Goal: Check status: Check status

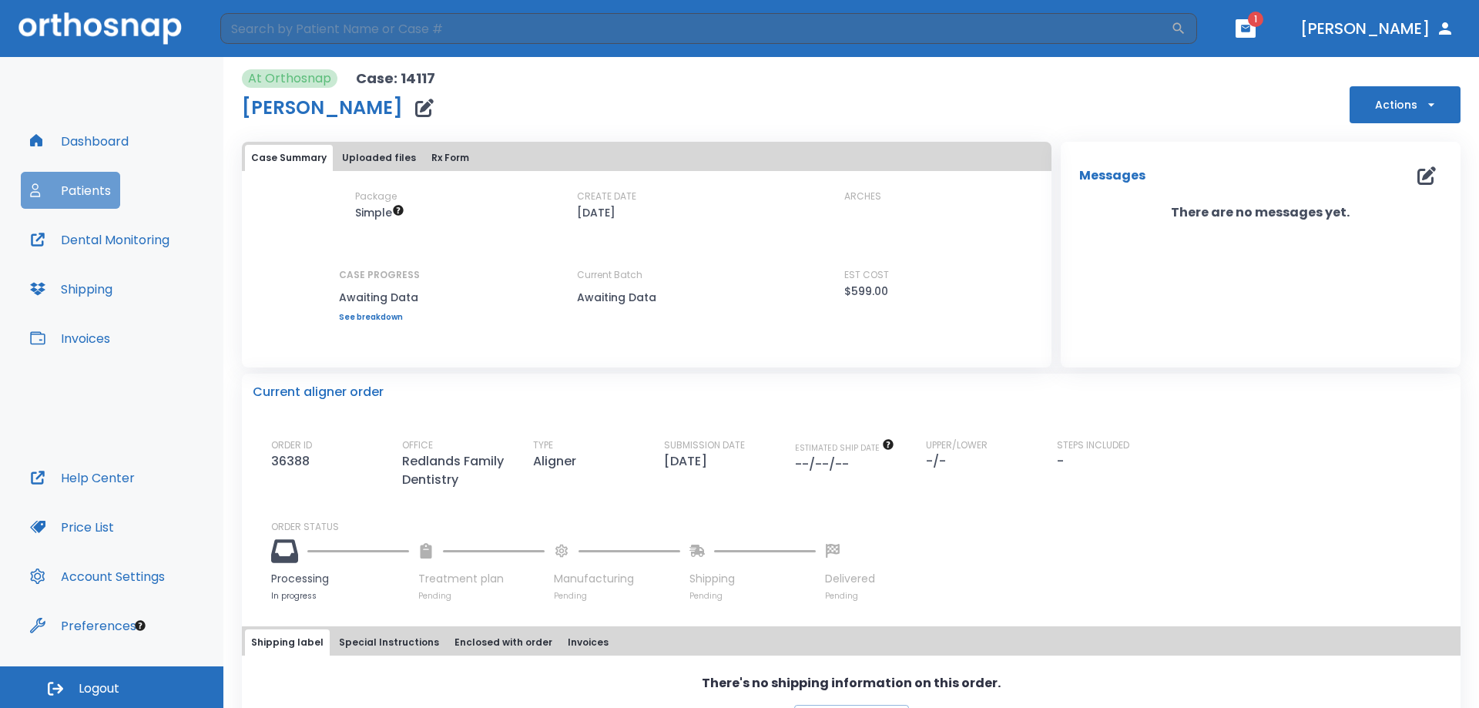
click at [58, 191] on button "Patients" at bounding box center [70, 190] width 99 height 37
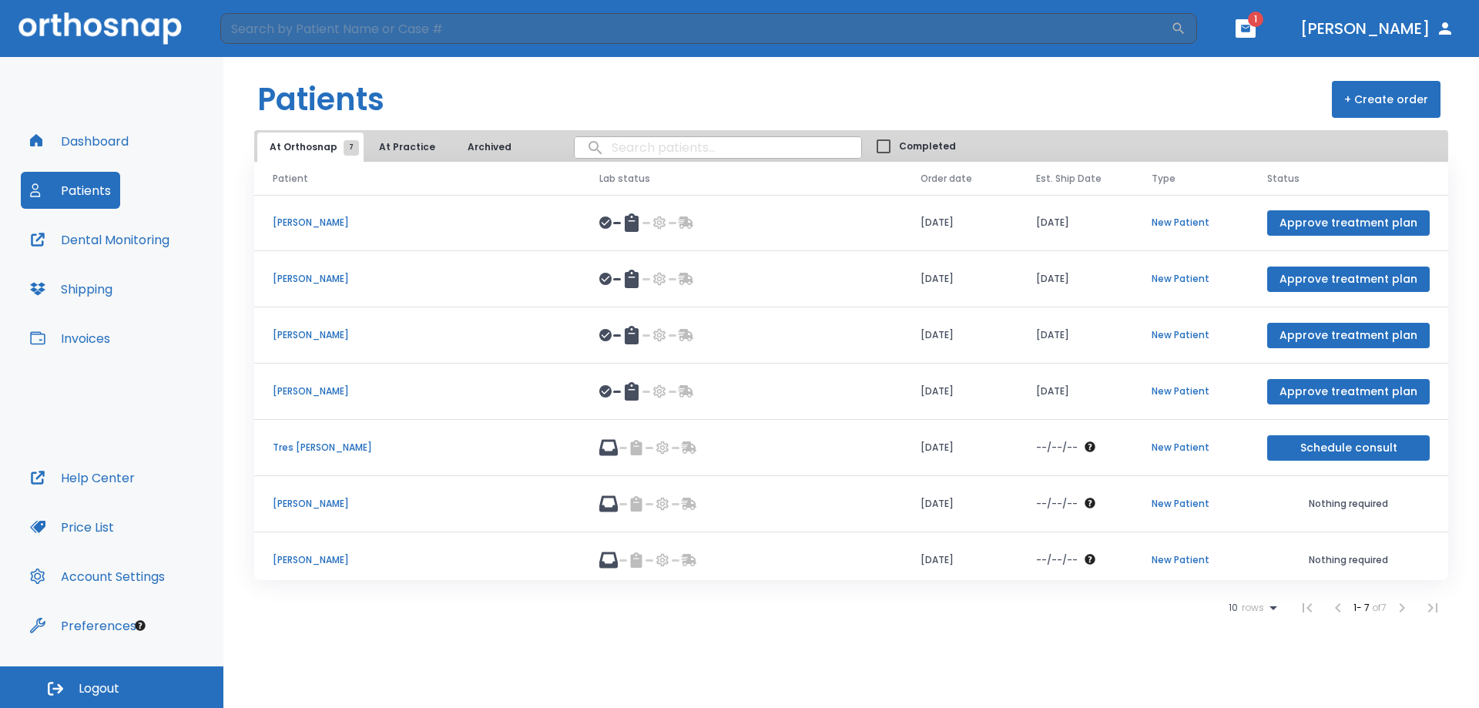
click at [299, 335] on p "[PERSON_NAME]" at bounding box center [418, 335] width 290 height 14
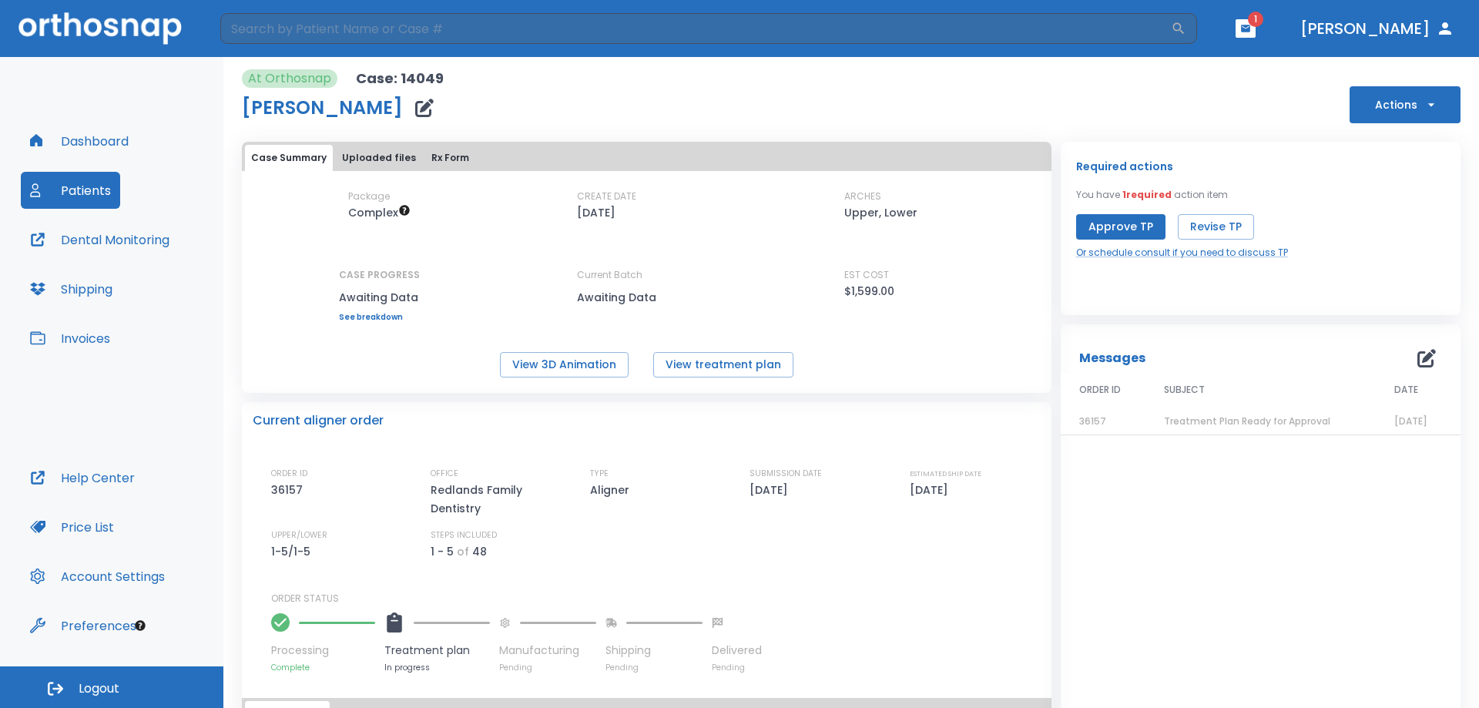
click at [375, 319] on link "See breakdown" at bounding box center [379, 317] width 81 height 9
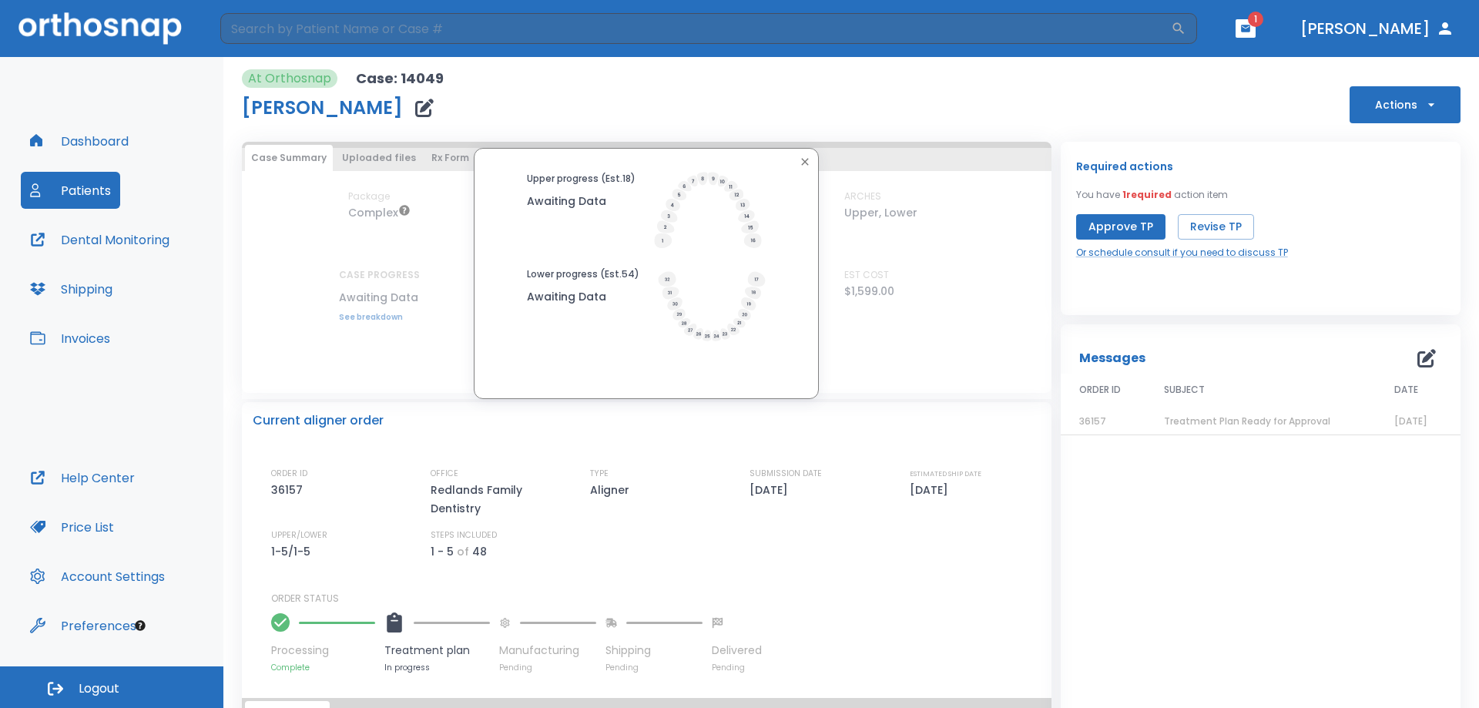
click at [799, 162] on icon "button" at bounding box center [805, 162] width 12 height 12
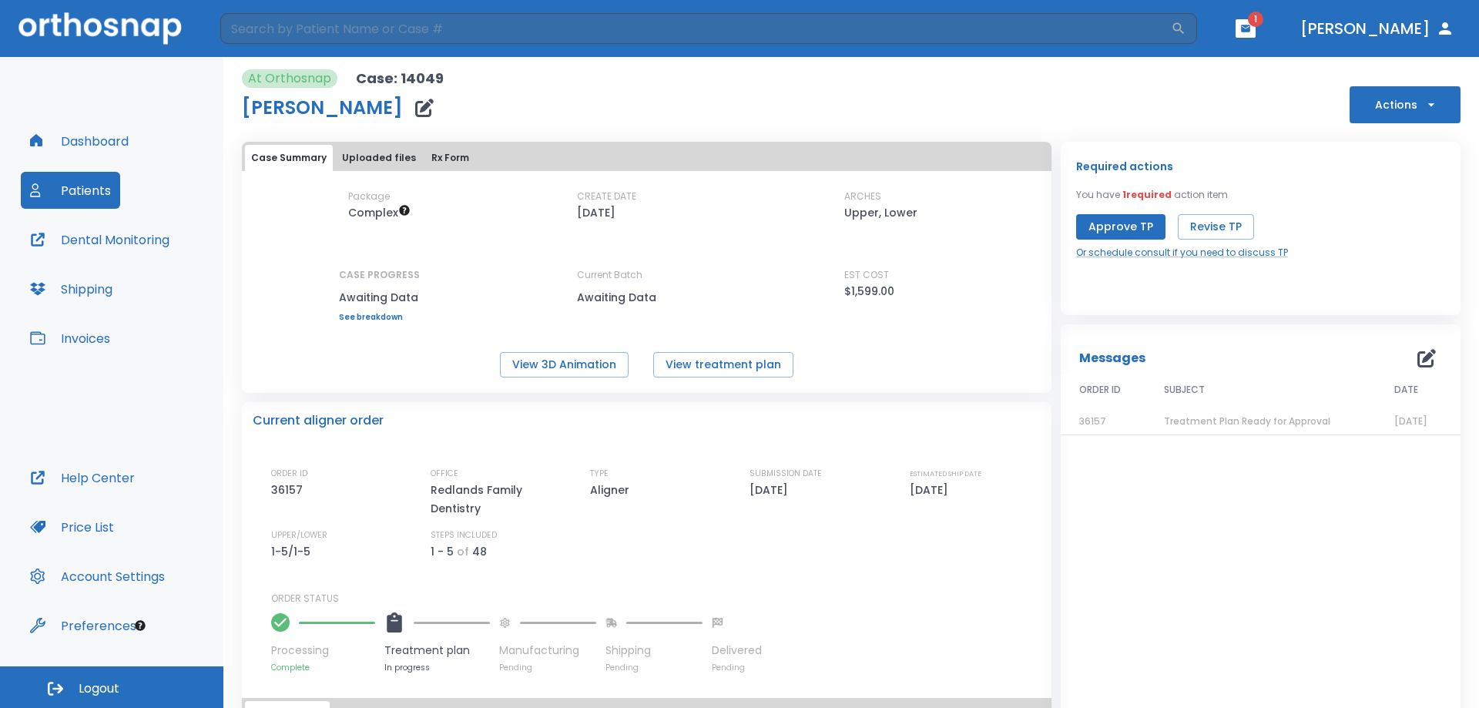
click at [1249, 419] on span "Treatment Plan Ready for Approval" at bounding box center [1247, 420] width 166 height 13
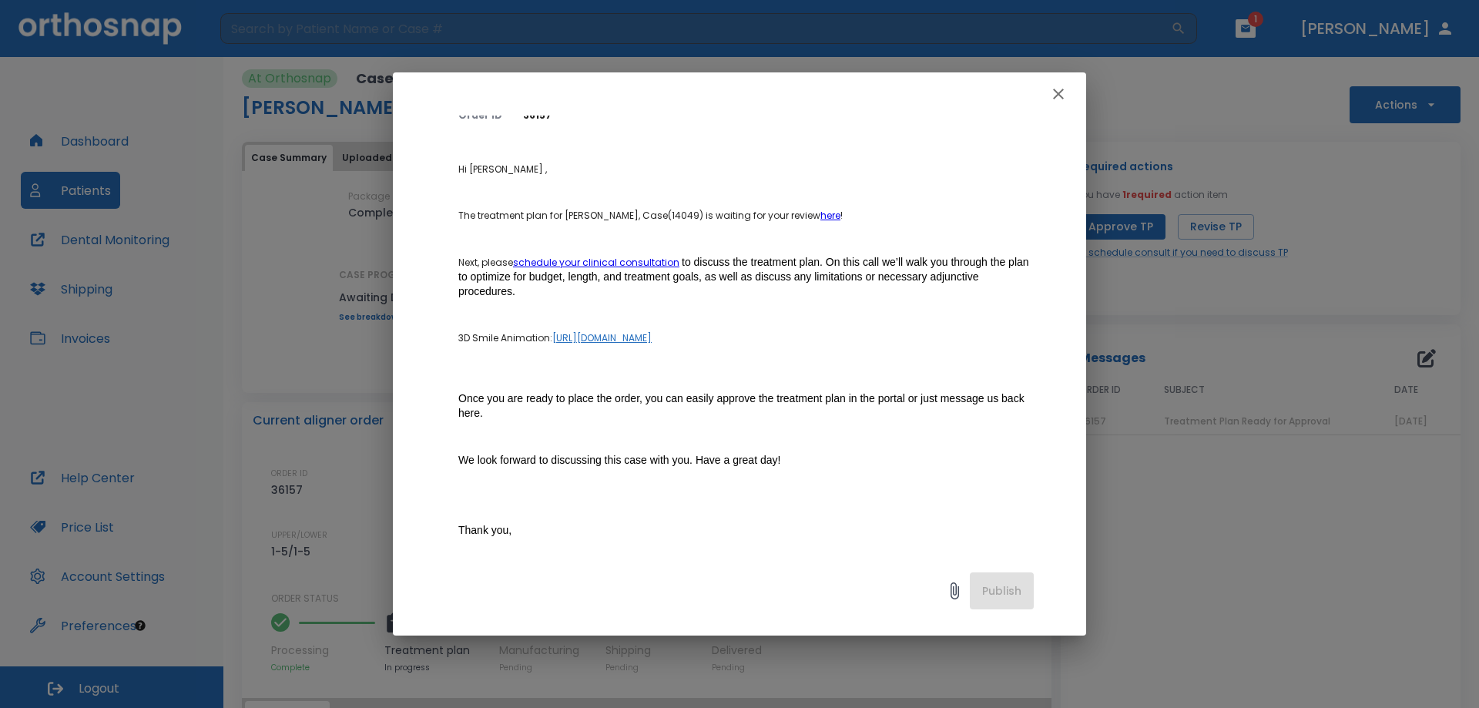
scroll to position [41, 0]
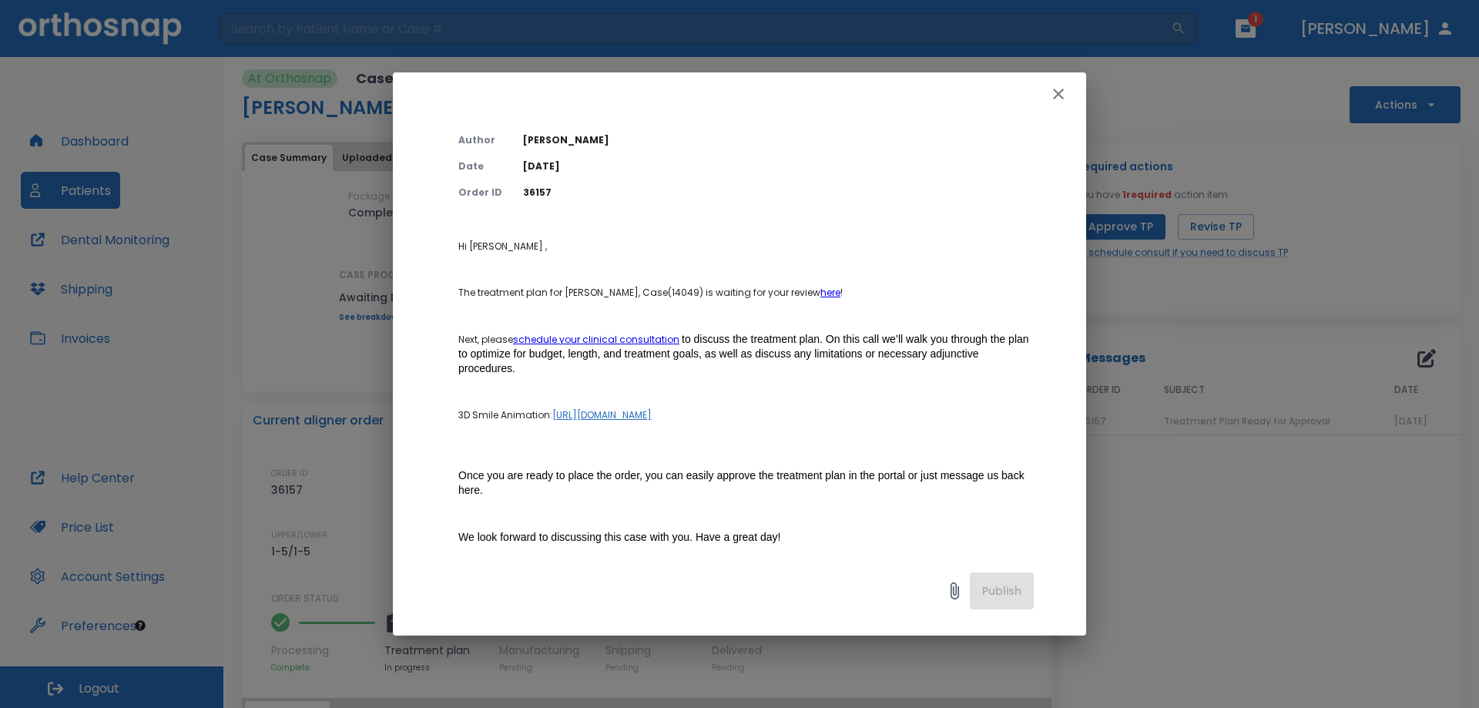
click at [1057, 94] on icon "button" at bounding box center [1058, 94] width 11 height 11
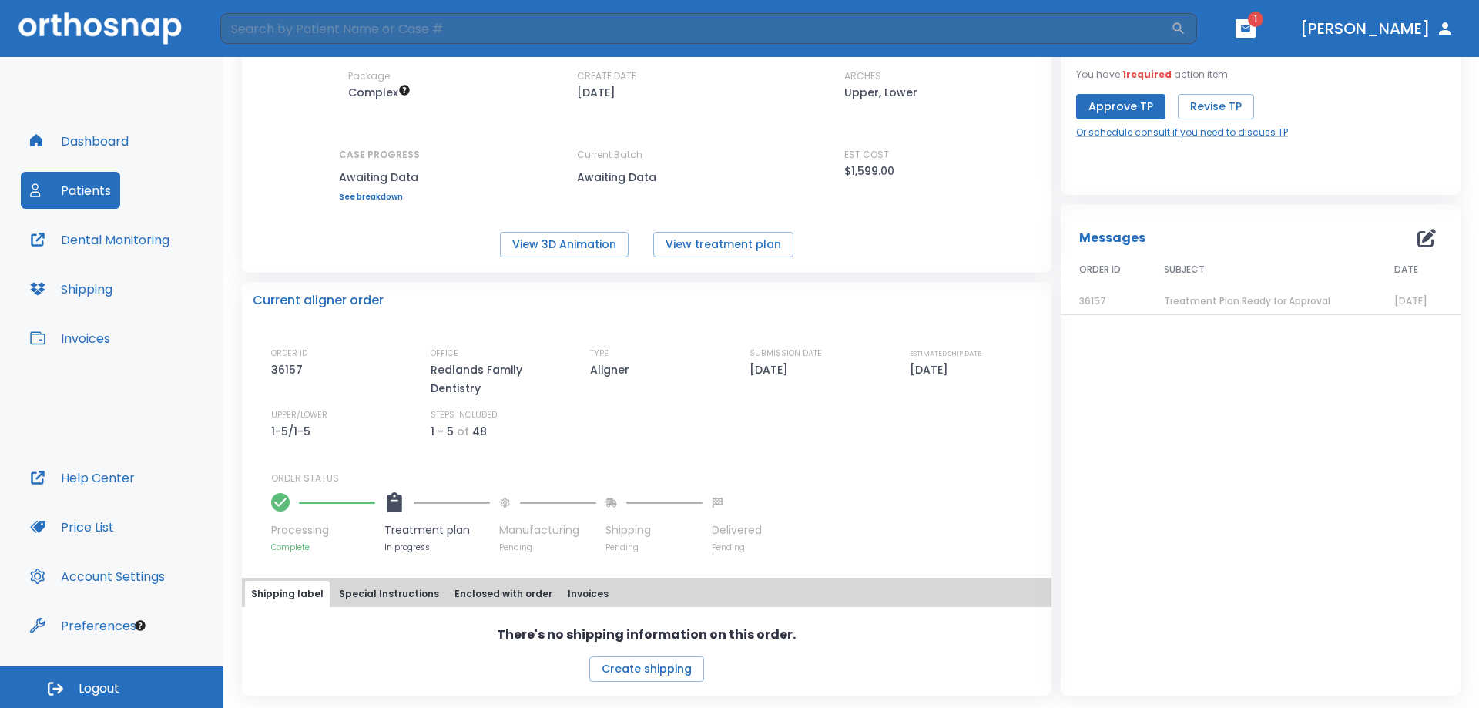
scroll to position [0, 0]
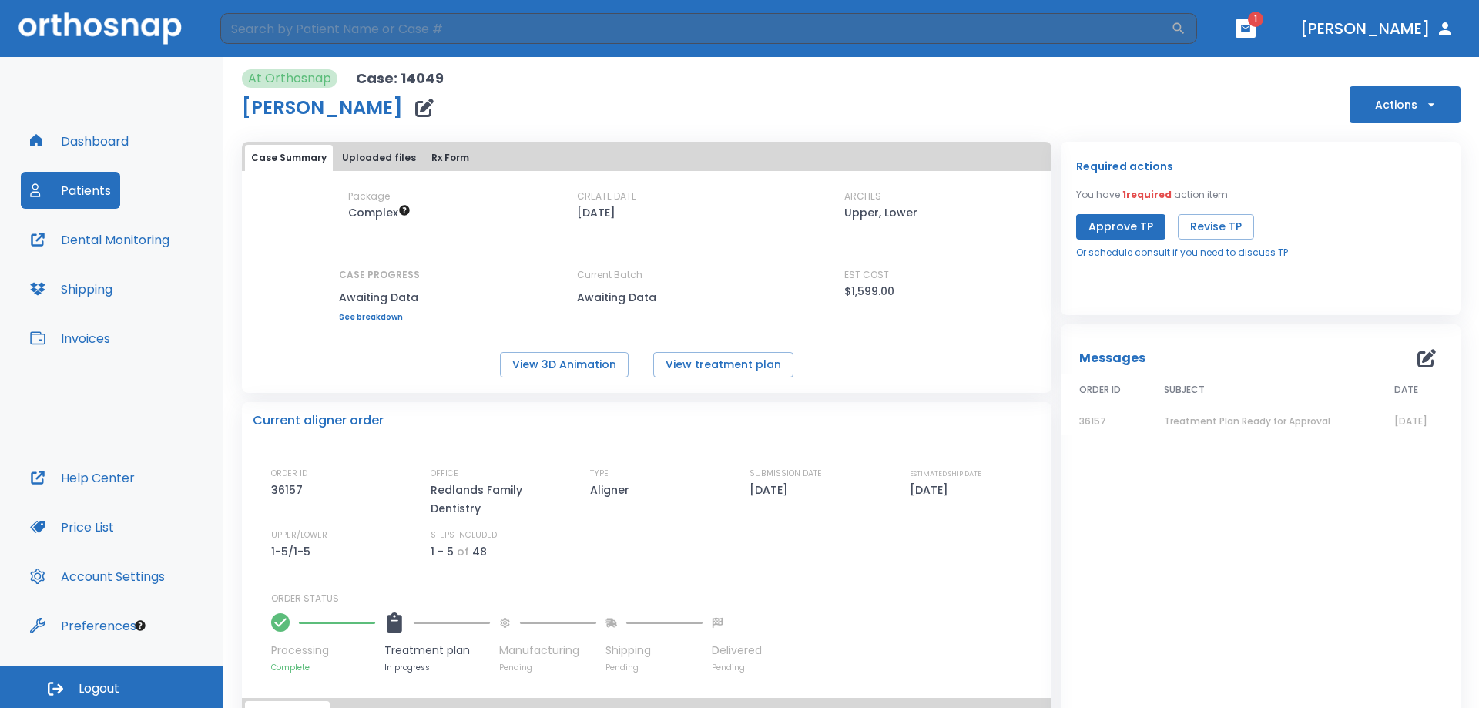
click at [384, 159] on button "Uploaded files" at bounding box center [379, 158] width 86 height 26
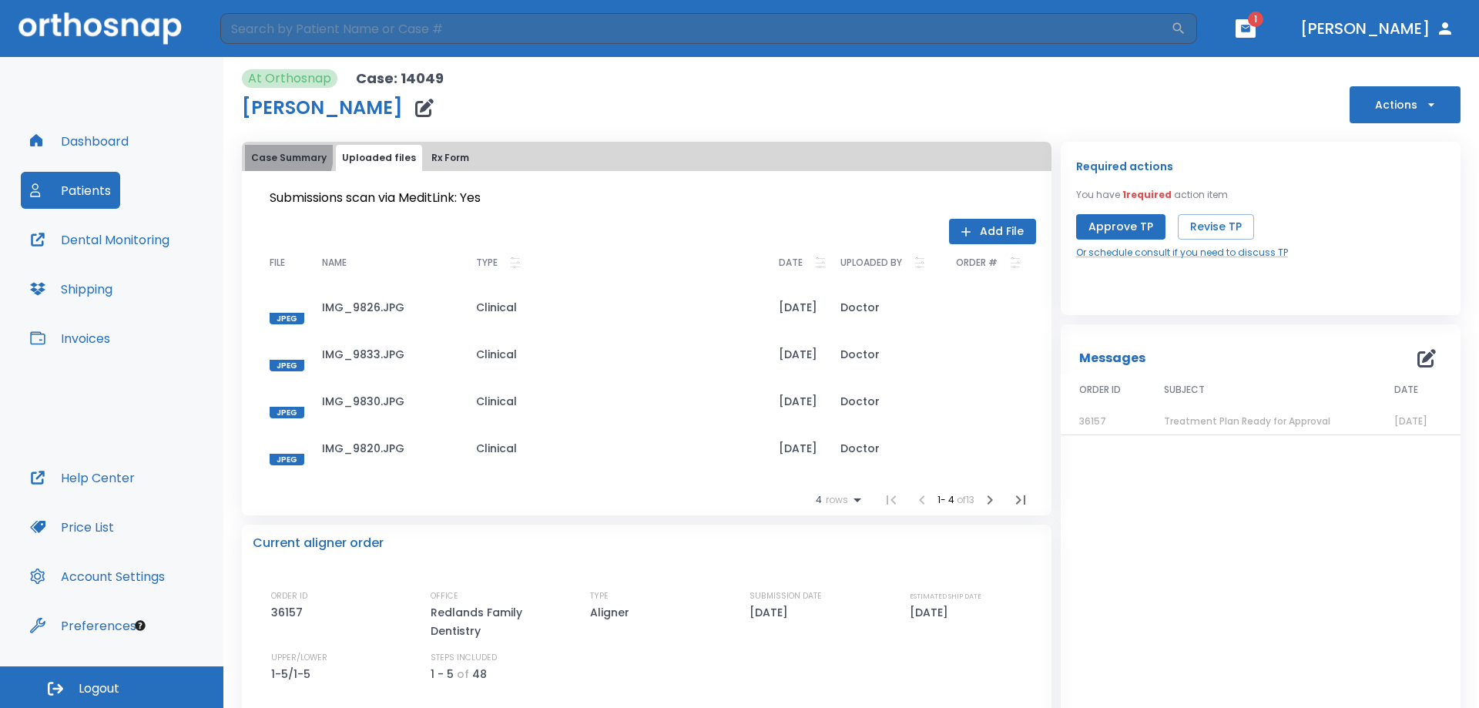
click at [274, 154] on button "Case Summary" at bounding box center [289, 158] width 88 height 26
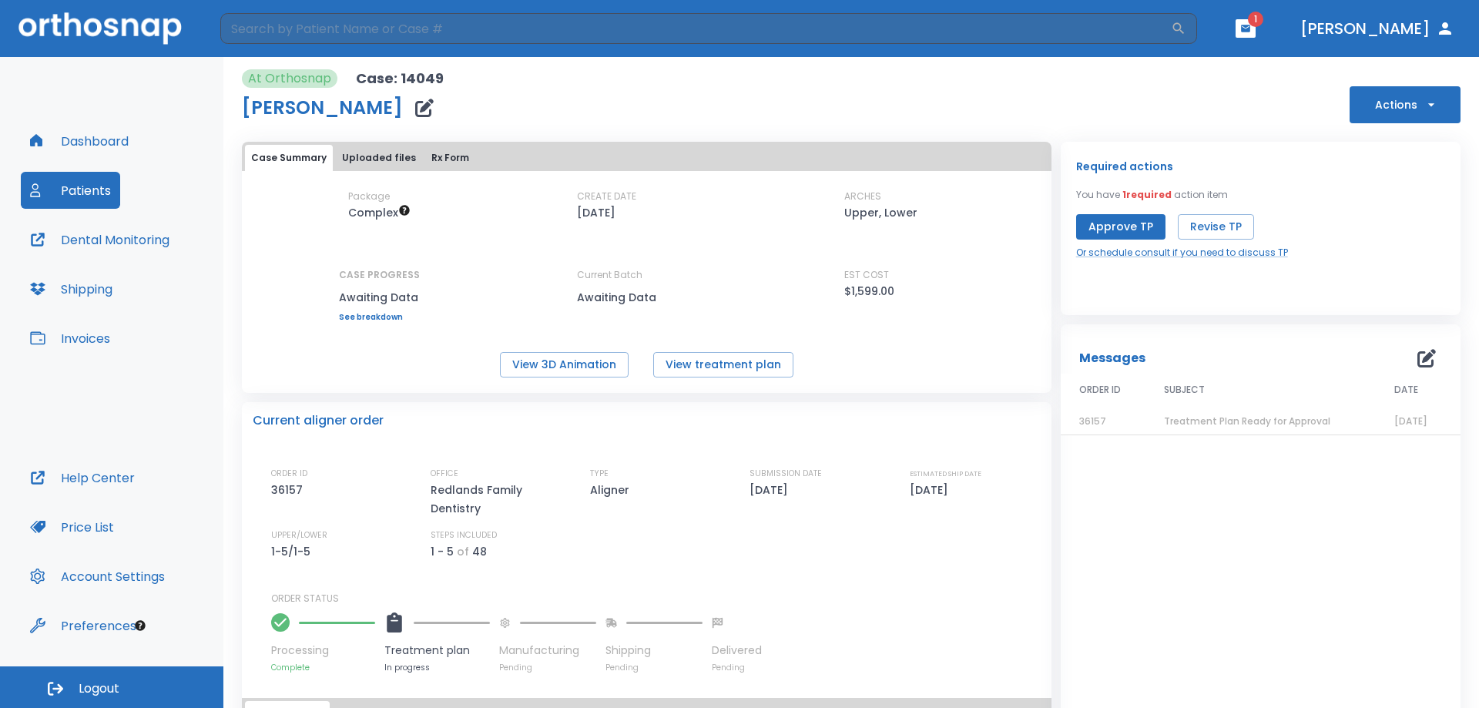
click at [82, 239] on button "Dental Monitoring" at bounding box center [100, 239] width 158 height 37
click at [151, 243] on button "Dental Monitoring" at bounding box center [100, 239] width 158 height 37
